Goal: Task Accomplishment & Management: Use online tool/utility

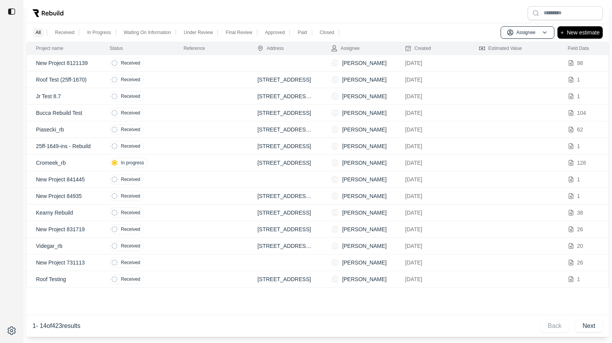
click at [180, 63] on td at bounding box center [211, 63] width 74 height 17
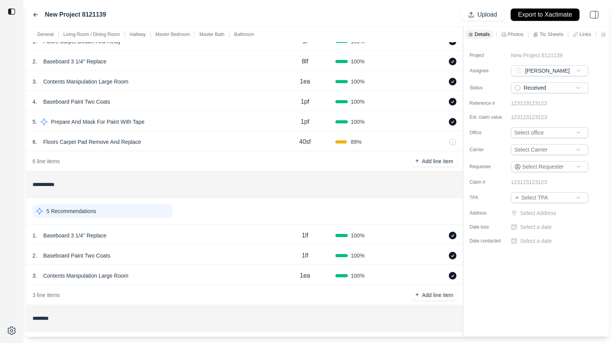
scroll to position [575, 0]
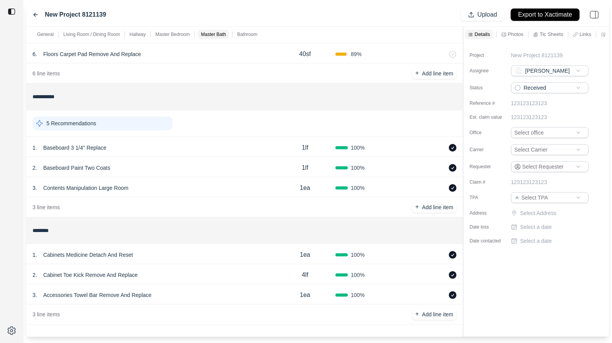
click at [35, 13] on icon at bounding box center [36, 14] width 4 height 3
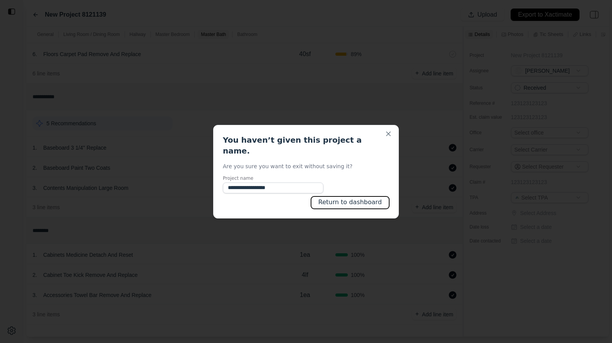
click at [349, 197] on button "Return to dashboard" at bounding box center [350, 203] width 78 height 12
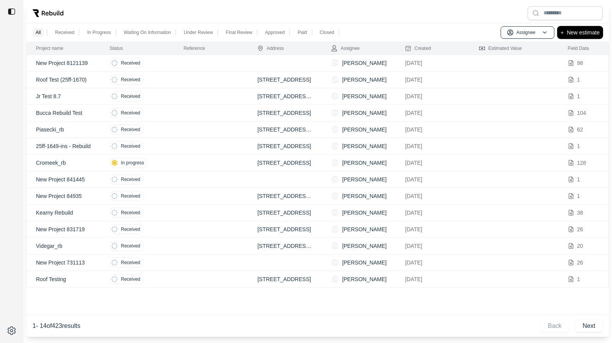
click at [577, 34] on p "New estimate" at bounding box center [583, 32] width 33 height 9
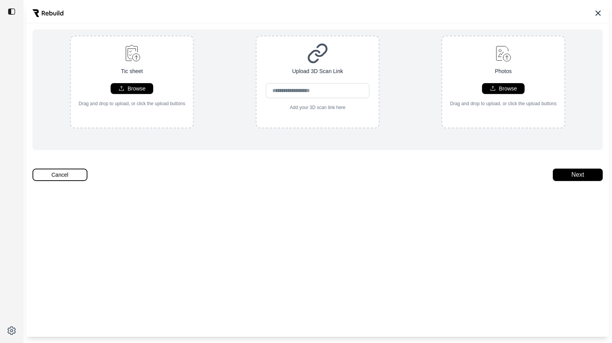
click at [85, 176] on button "Cancel" at bounding box center [60, 175] width 55 height 12
